Goal: Contribute content

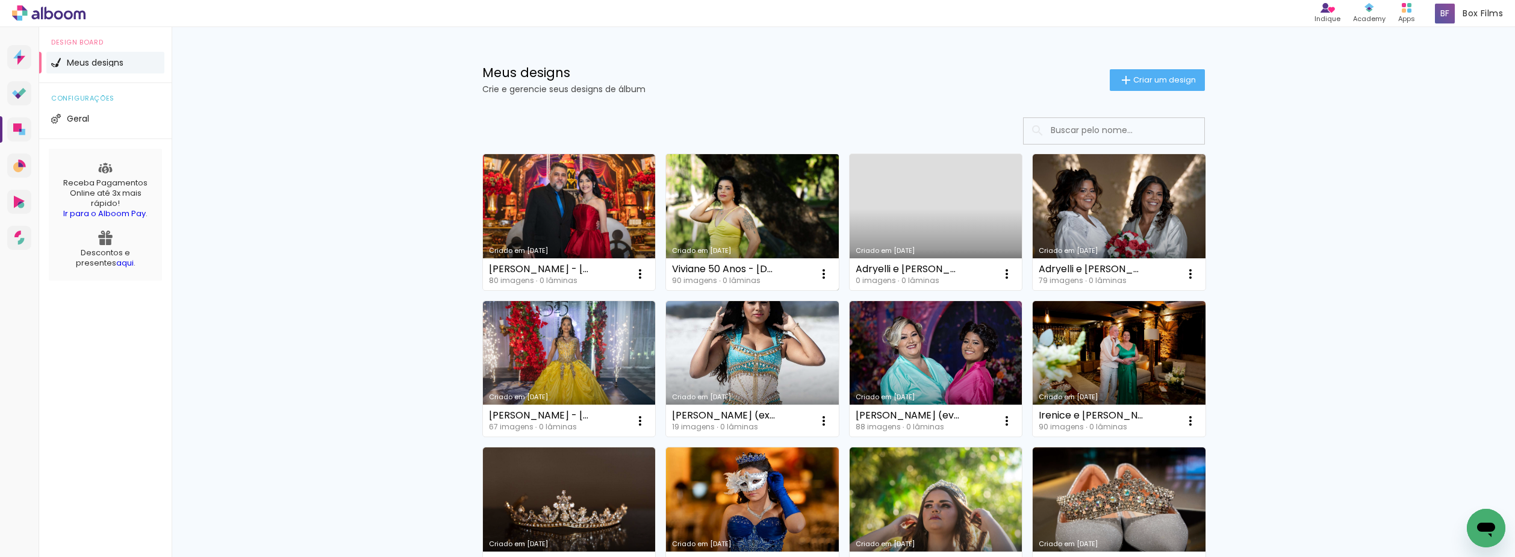
click at [741, 218] on link "Criado em [DATE]" at bounding box center [752, 222] width 173 height 136
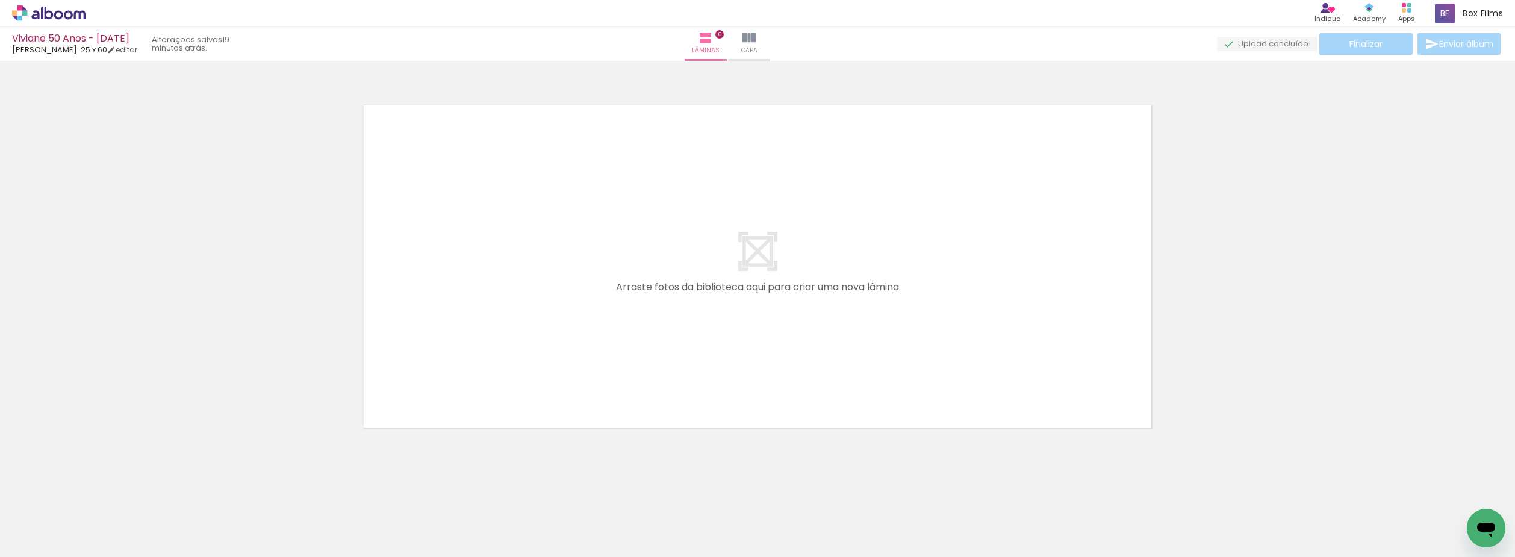
click at [70, 12] on icon at bounding box center [68, 14] width 9 height 9
